Goal: Task Accomplishment & Management: Manage account settings

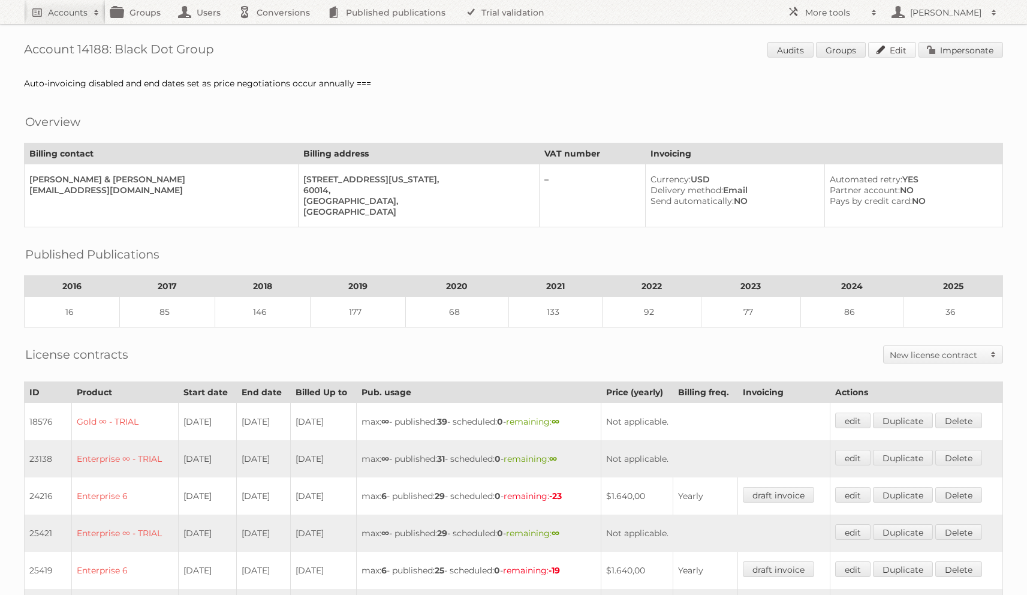
click at [885, 54] on link "Edit" at bounding box center [892, 50] width 48 height 16
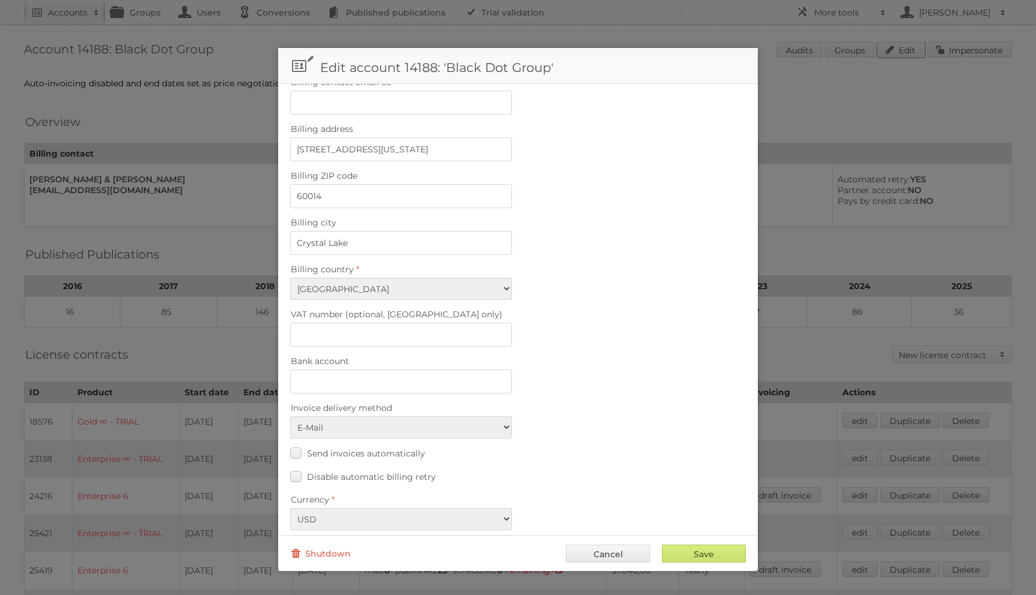
scroll to position [353, 0]
click at [305, 451] on label "Send invoices automatically" at bounding box center [357, 459] width 135 height 17
click at [0, 0] on input "Send invoices automatically" at bounding box center [0, 0] width 0 height 0
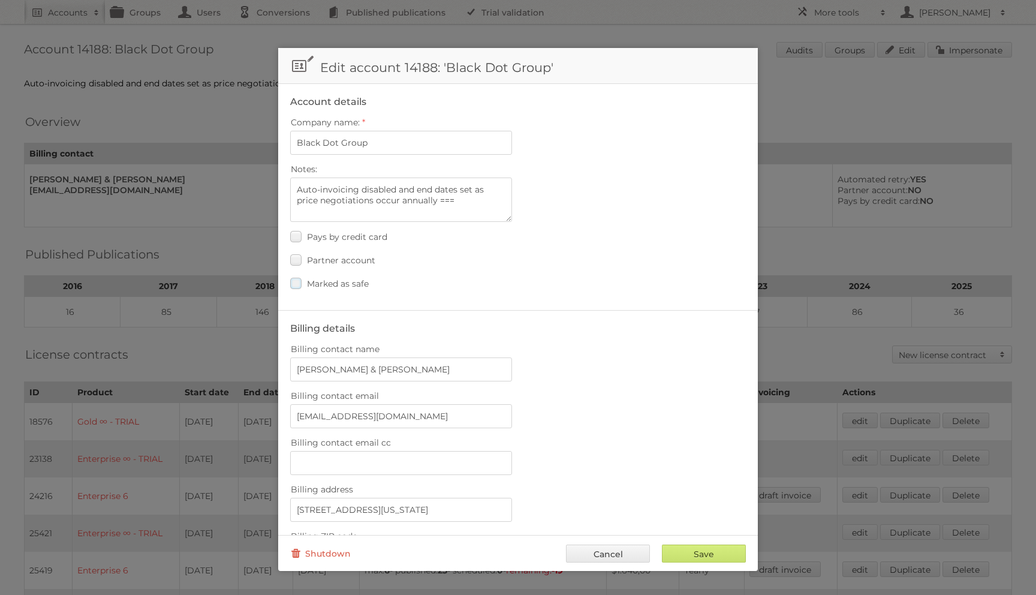
click at [327, 276] on label "Marked as safe" at bounding box center [329, 283] width 79 height 17
click at [0, 0] on input "Marked as safe" at bounding box center [0, 0] width 0 height 0
click at [696, 554] on input "Save" at bounding box center [704, 553] width 84 height 18
type input "..."
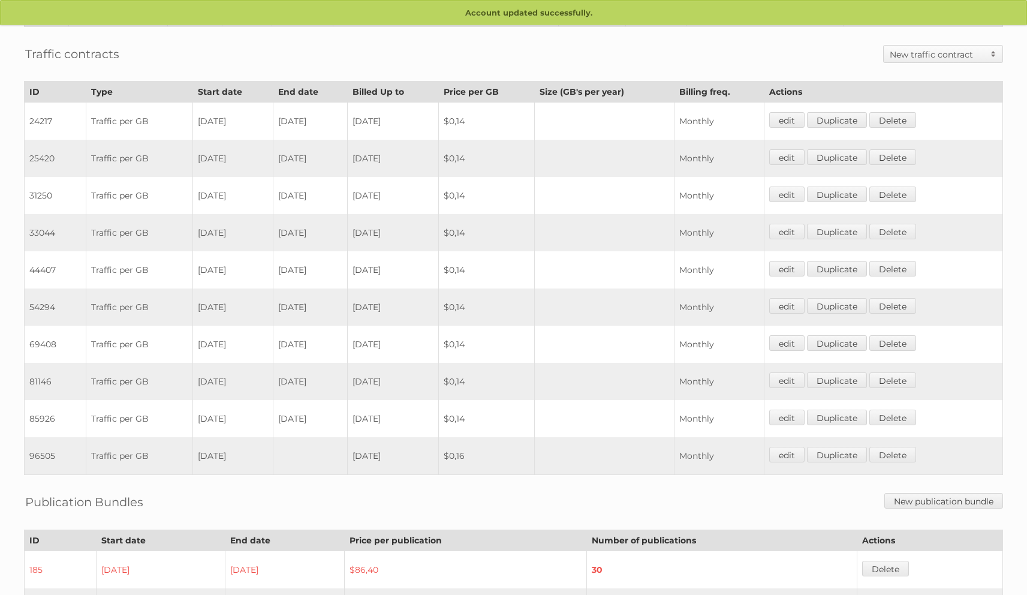
scroll to position [1401, 0]
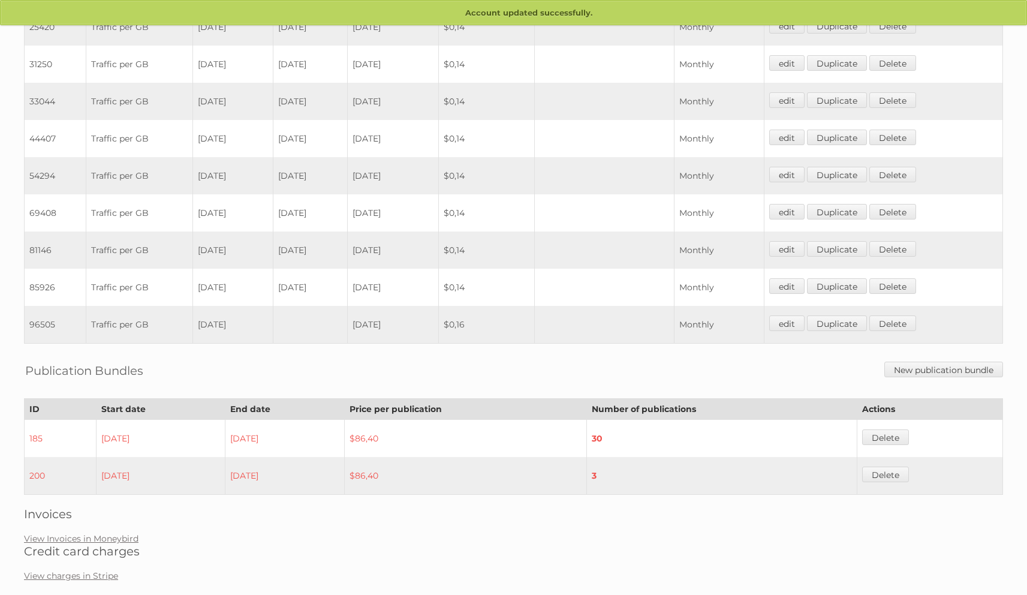
click at [100, 533] on link "View Invoices in Moneybird" at bounding box center [81, 538] width 114 height 11
